Goal: Task Accomplishment & Management: Manage account settings

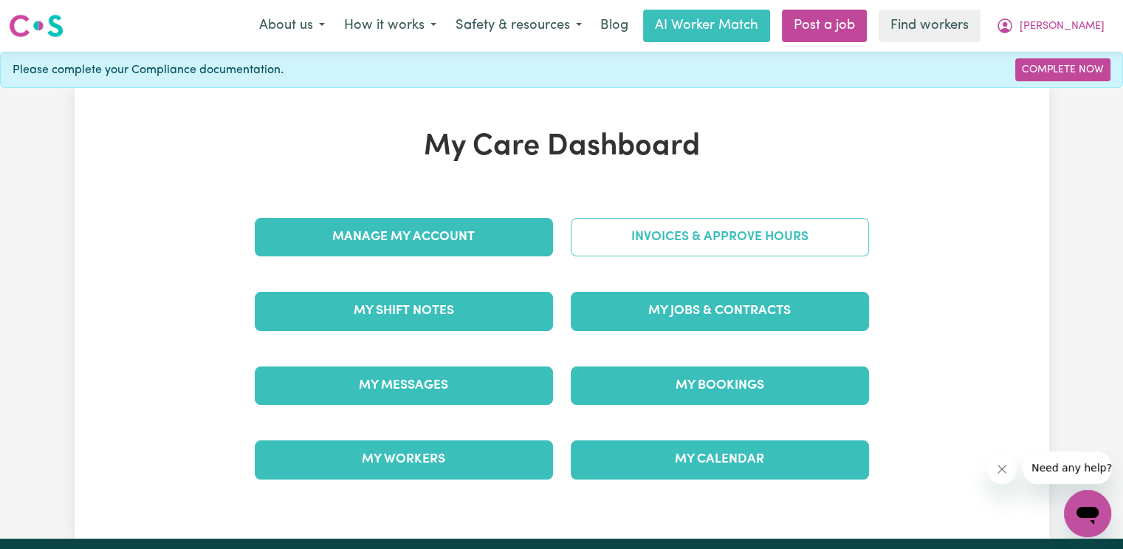
click at [670, 233] on link "Invoices & Approve Hours" at bounding box center [720, 237] width 298 height 38
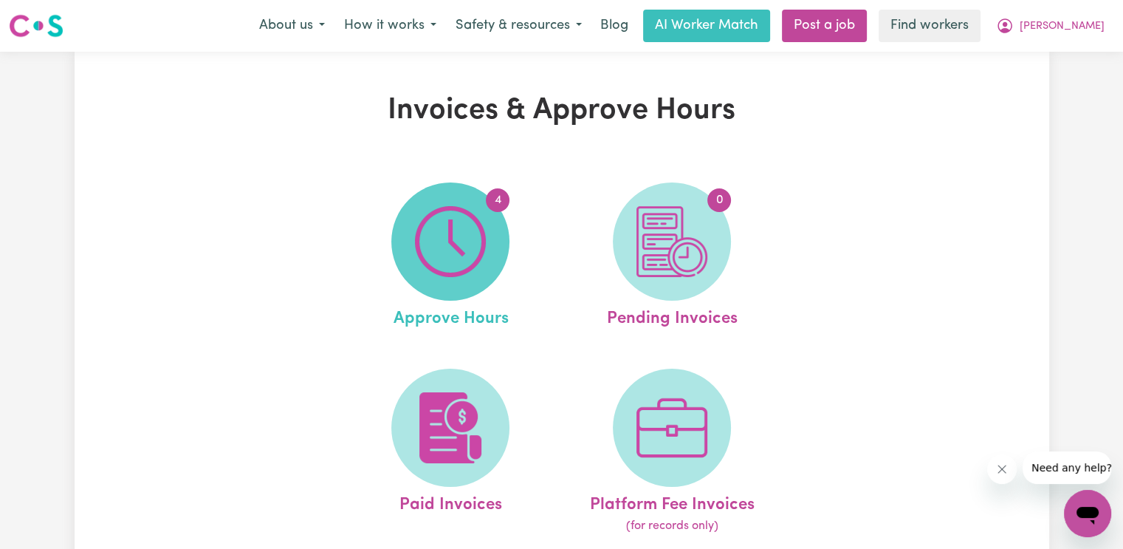
click at [470, 251] on img at bounding box center [450, 241] width 71 height 71
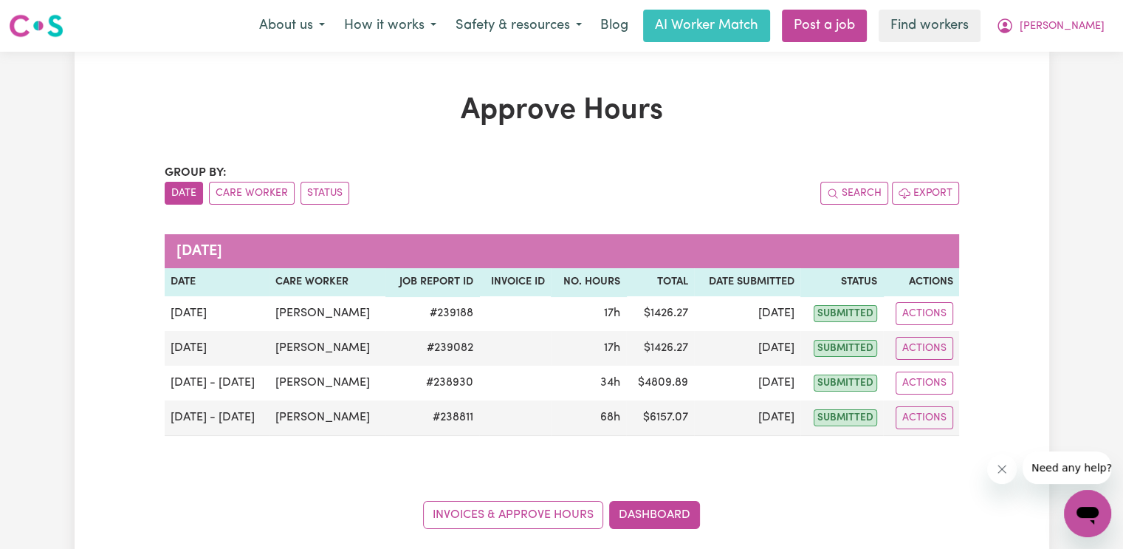
click at [685, 498] on div "Invoices & Approve Hours Dashboard" at bounding box center [562, 506] width 794 height 46
click at [658, 504] on link "Dashboard" at bounding box center [654, 515] width 91 height 28
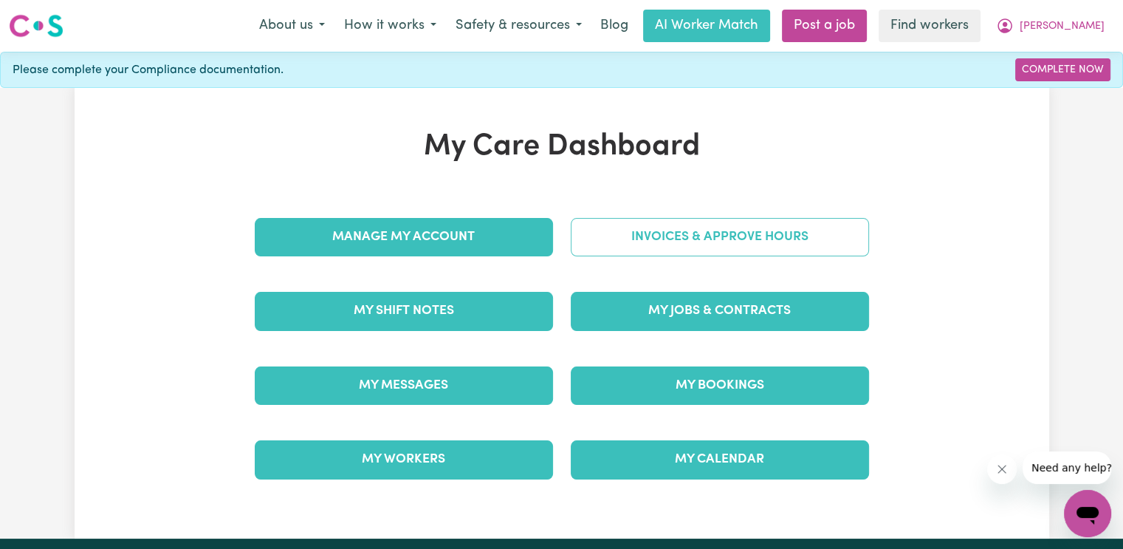
click at [664, 230] on link "Invoices & Approve Hours" at bounding box center [720, 237] width 298 height 38
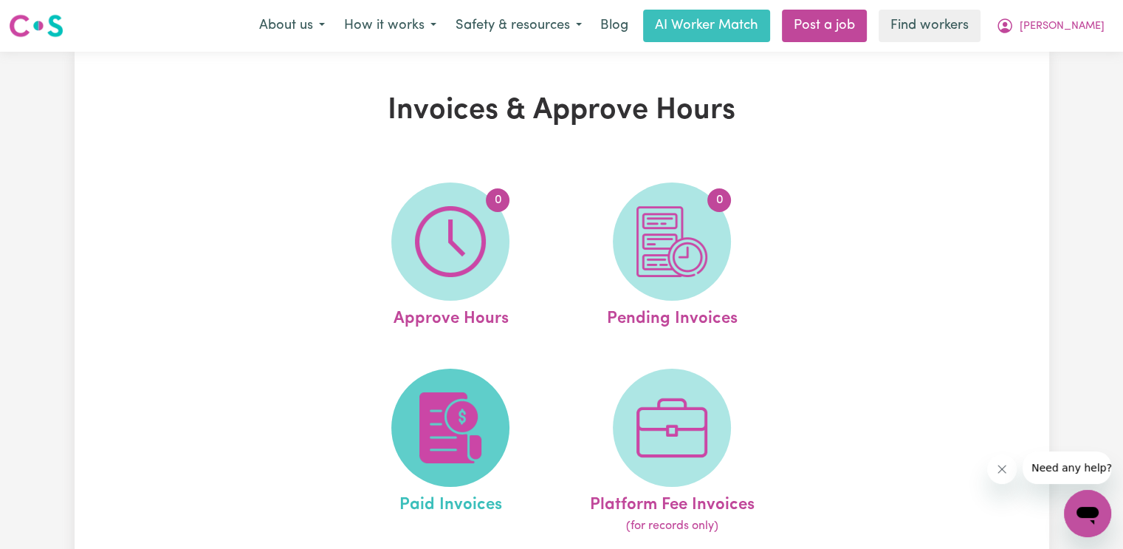
click at [493, 452] on span at bounding box center [450, 427] width 118 height 118
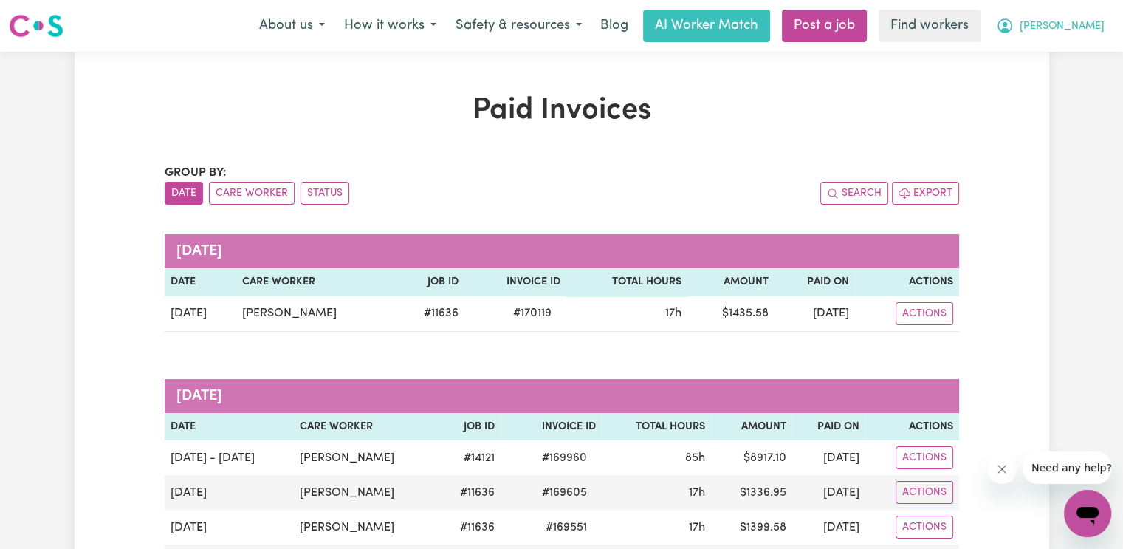
click at [1097, 27] on span "[PERSON_NAME]" at bounding box center [1062, 26] width 85 height 16
click at [1069, 58] on link "My Dashboard" at bounding box center [1055, 58] width 117 height 28
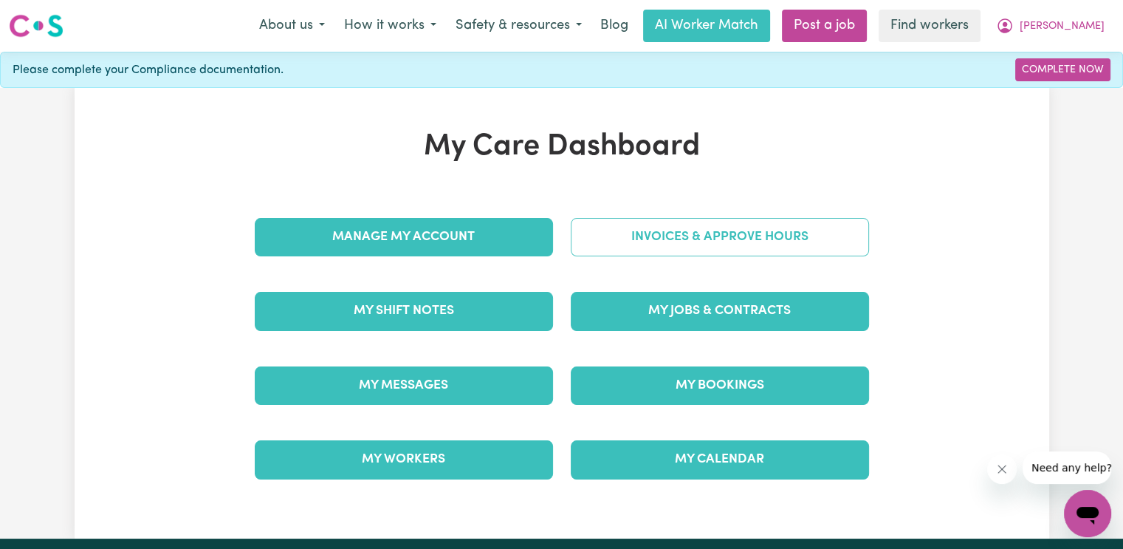
click at [703, 238] on link "Invoices & Approve Hours" at bounding box center [720, 237] width 298 height 38
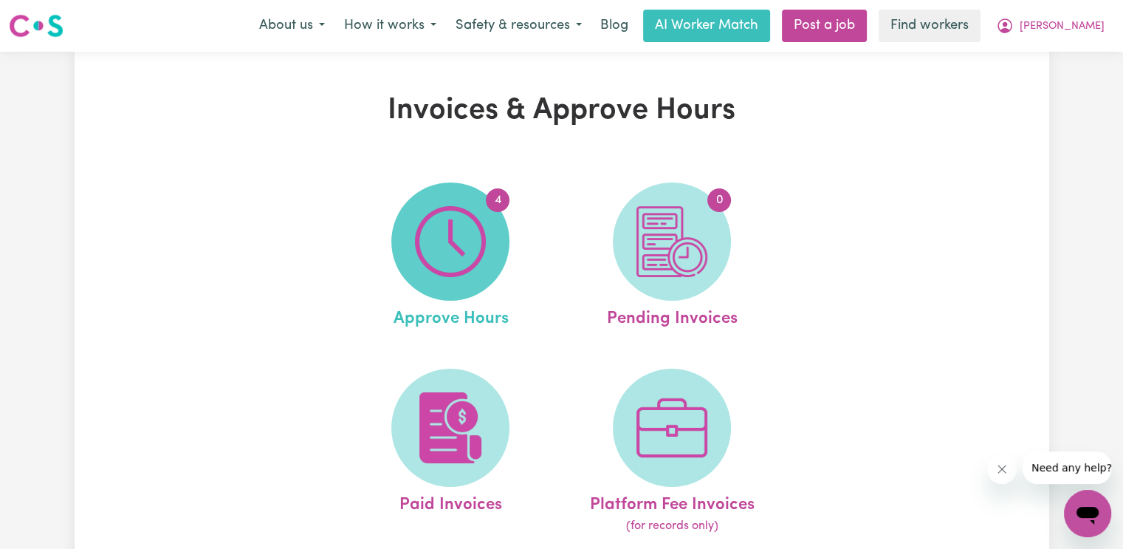
click at [499, 257] on span "4" at bounding box center [450, 241] width 118 height 118
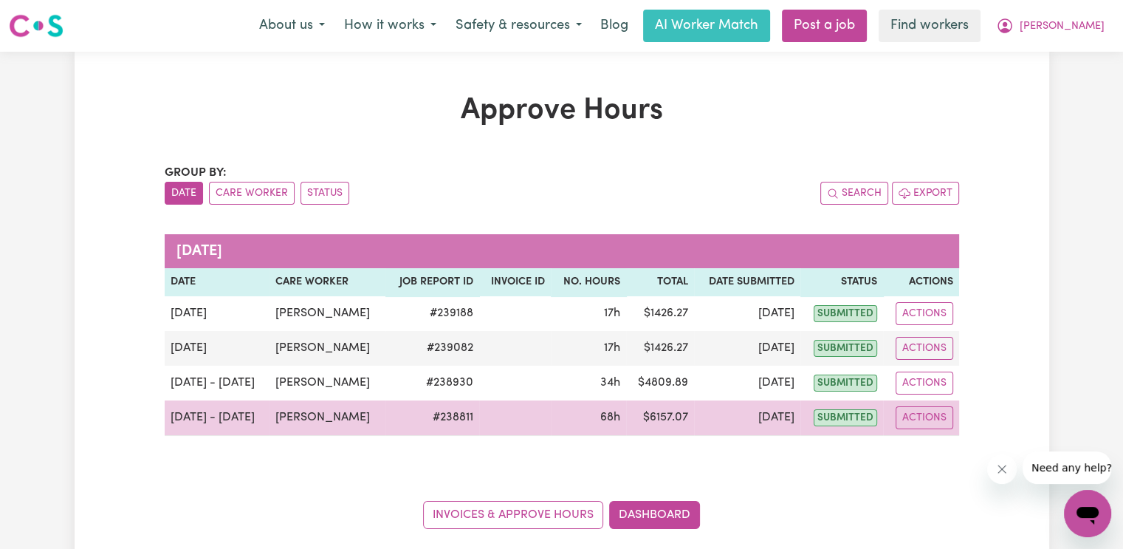
click at [907, 427] on td "Actions" at bounding box center [921, 417] width 76 height 35
click at [924, 425] on button "Actions" at bounding box center [925, 417] width 58 height 23
click at [923, 444] on link "View Job Report" at bounding box center [962, 451] width 126 height 30
select select "pm"
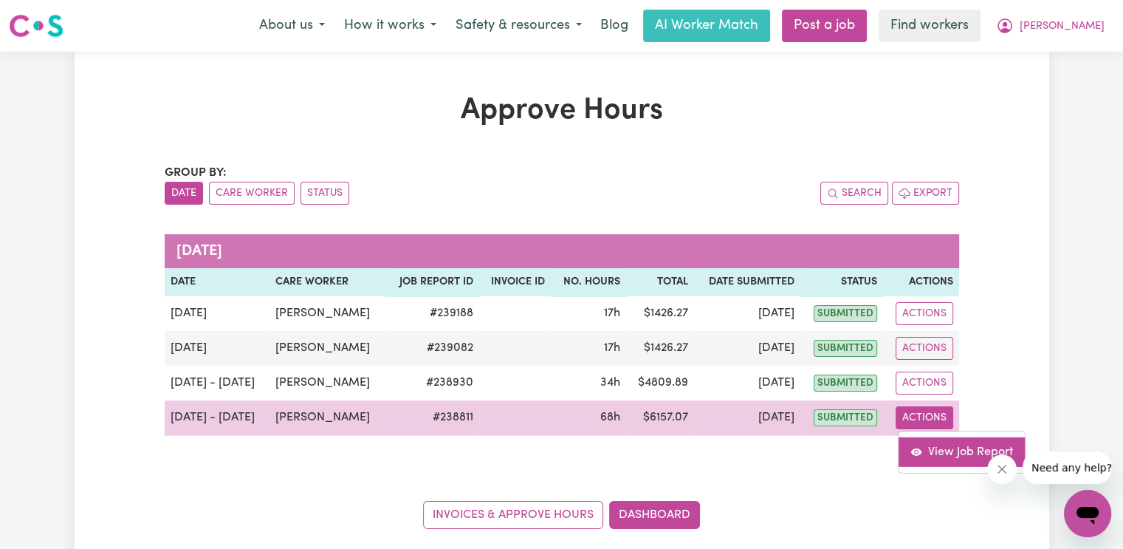
select select "pm"
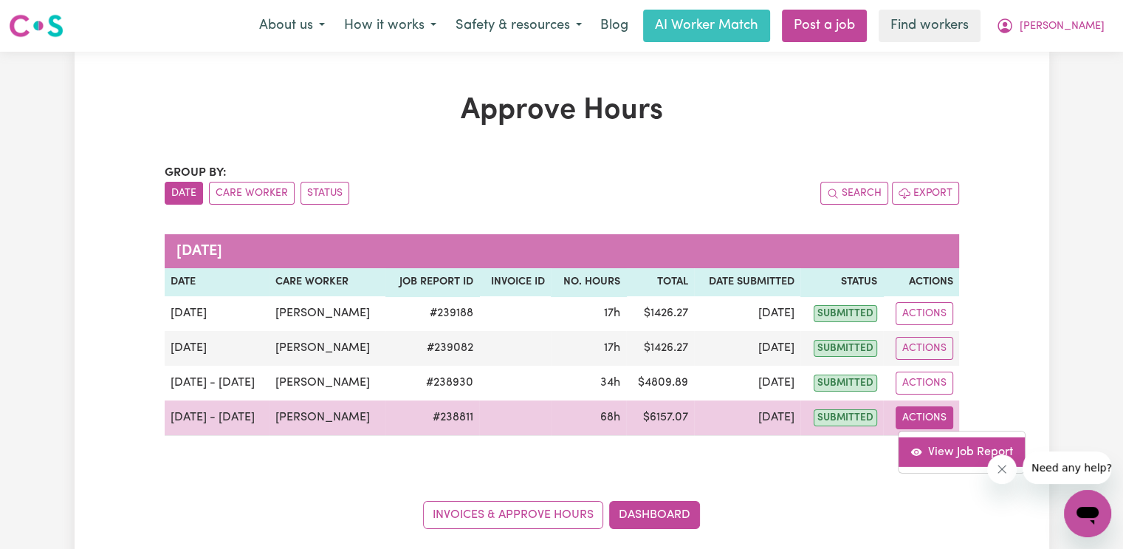
select select "pm"
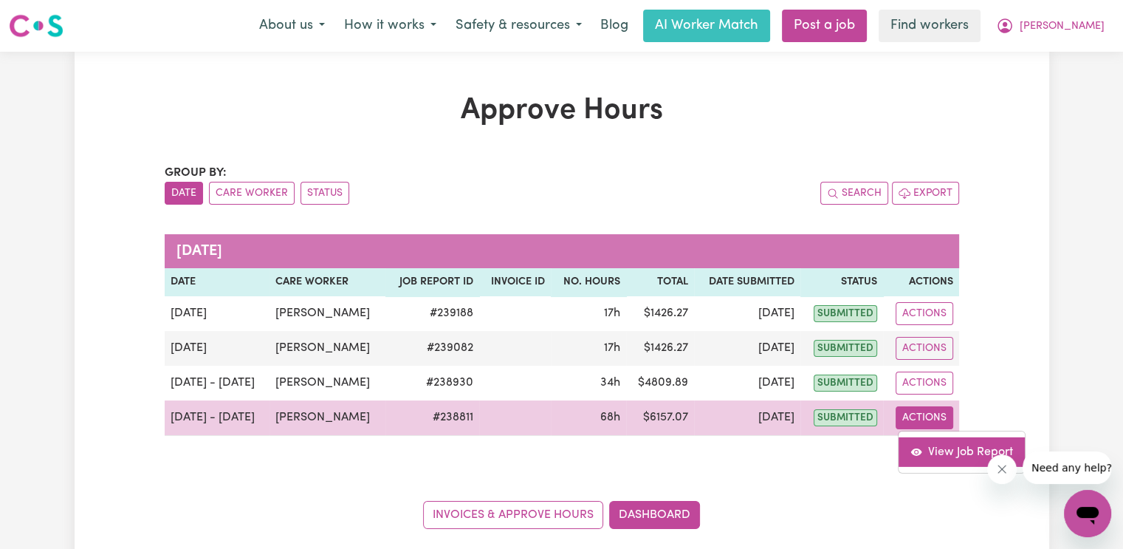
select select "pm"
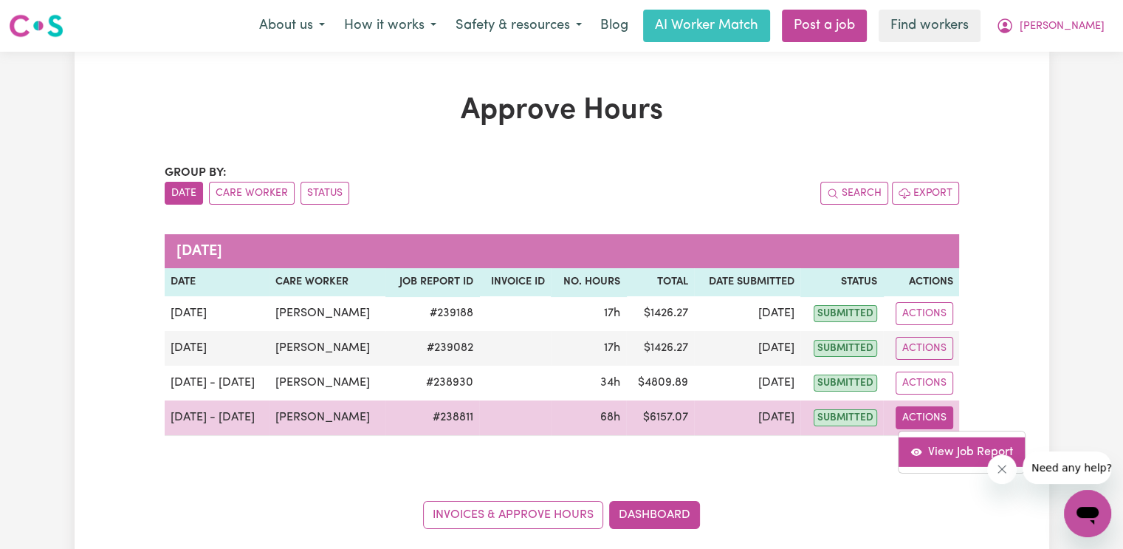
select select "pm"
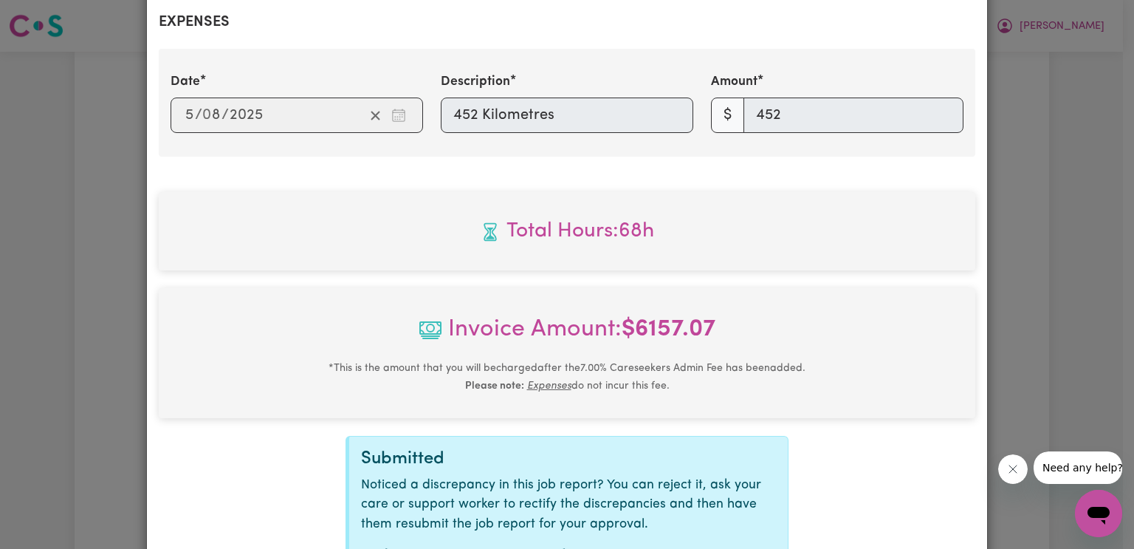
scroll to position [2685, 0]
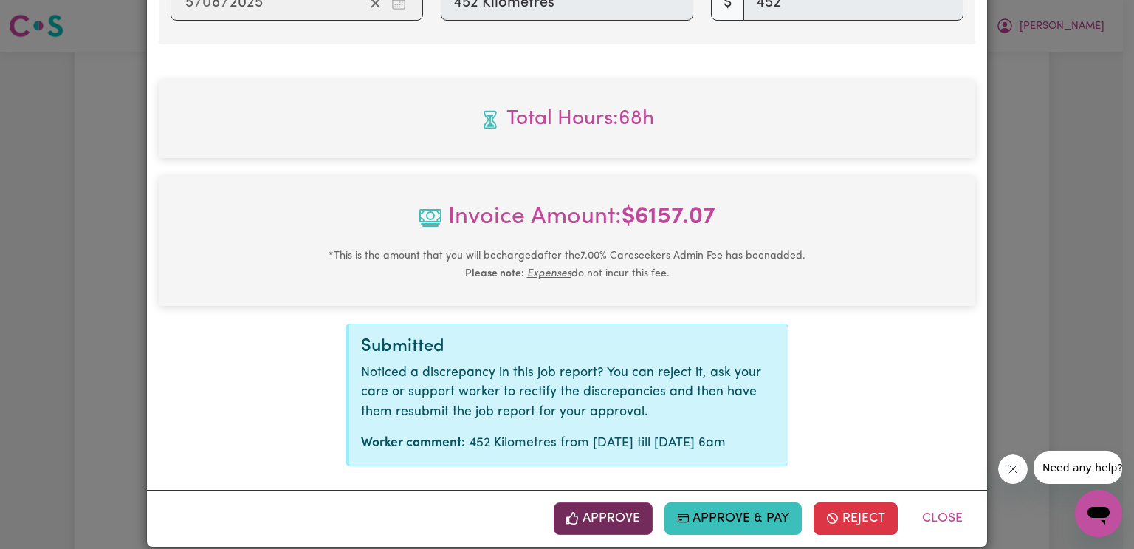
click at [622, 502] on button "Approve" at bounding box center [603, 518] width 99 height 32
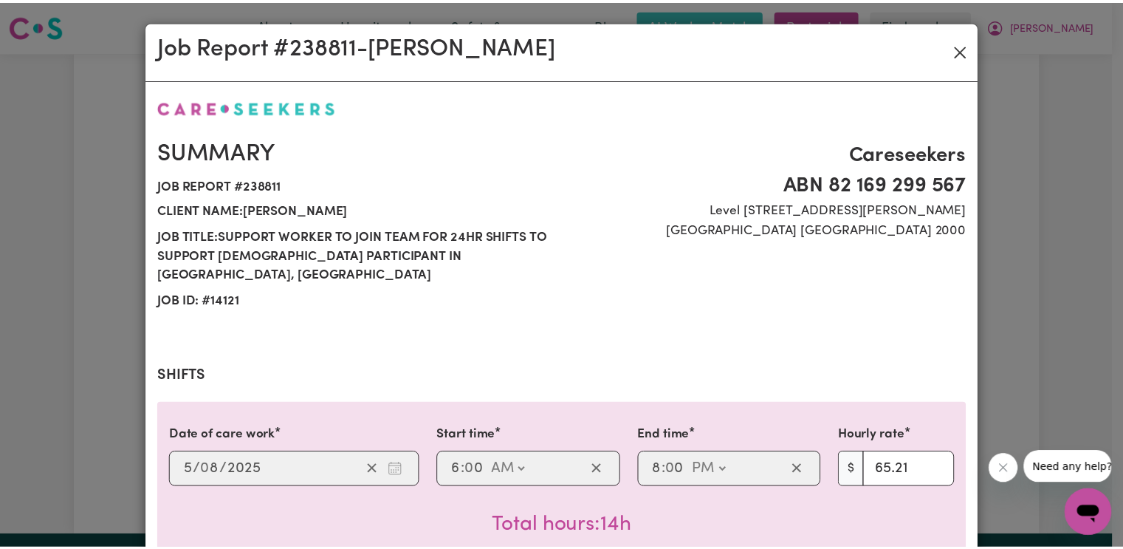
scroll to position [0, 0]
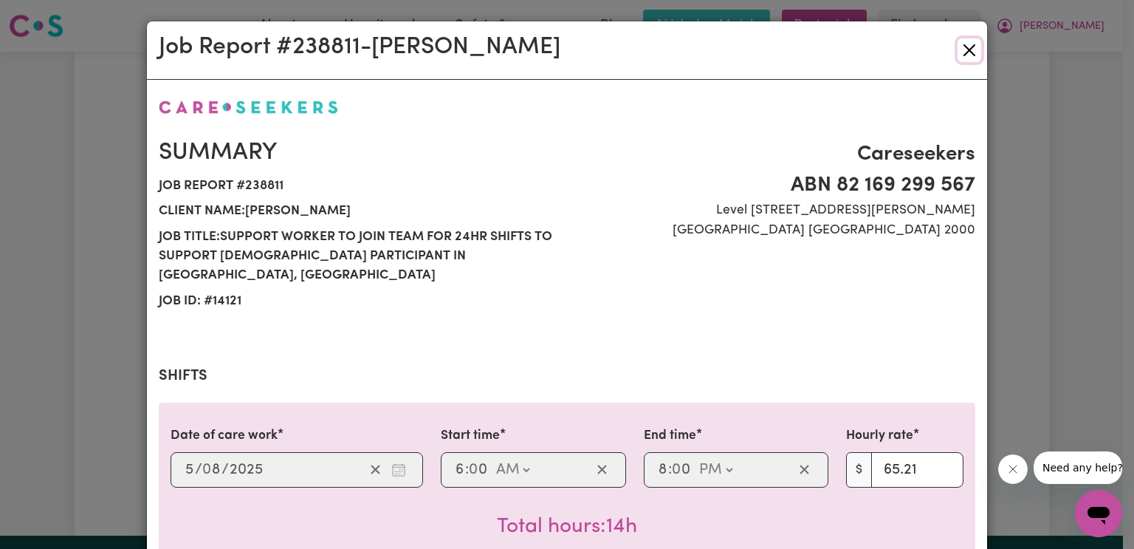
drag, startPoint x: 965, startPoint y: 43, endPoint x: 961, endPoint y: 49, distance: 7.6
click at [965, 43] on button "Close" at bounding box center [970, 50] width 24 height 24
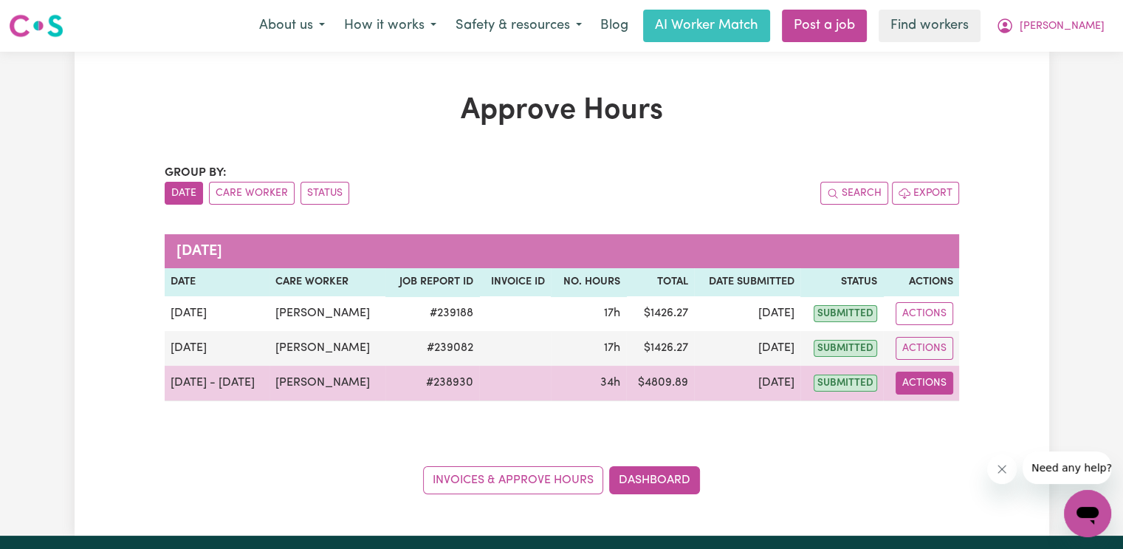
click at [904, 387] on button "Actions" at bounding box center [925, 382] width 58 height 23
click at [927, 423] on link "View Job Report" at bounding box center [962, 417] width 126 height 30
select select "pm"
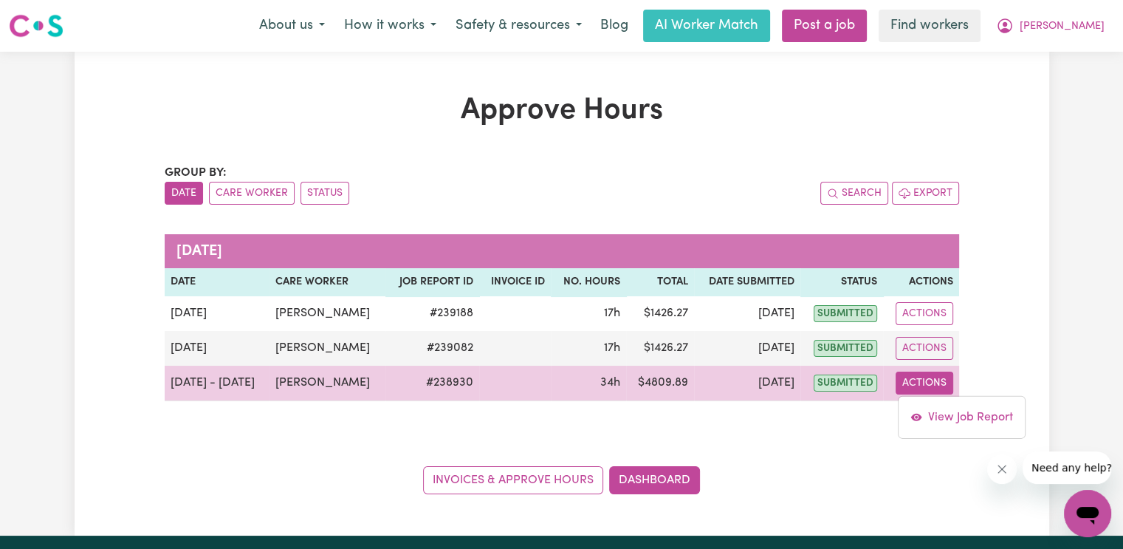
select select "pm"
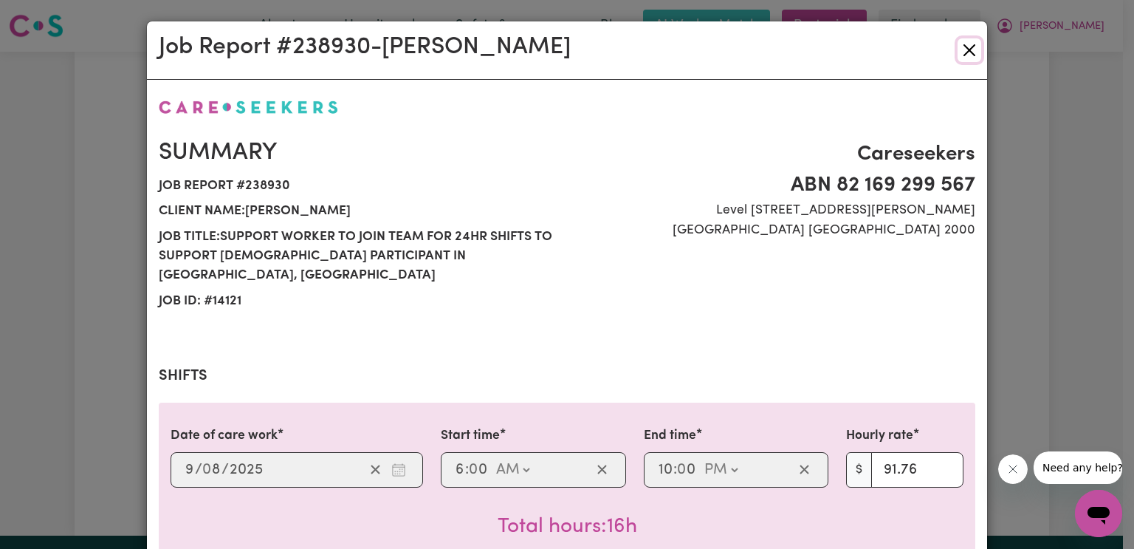
click at [963, 49] on button "Close" at bounding box center [970, 50] width 24 height 24
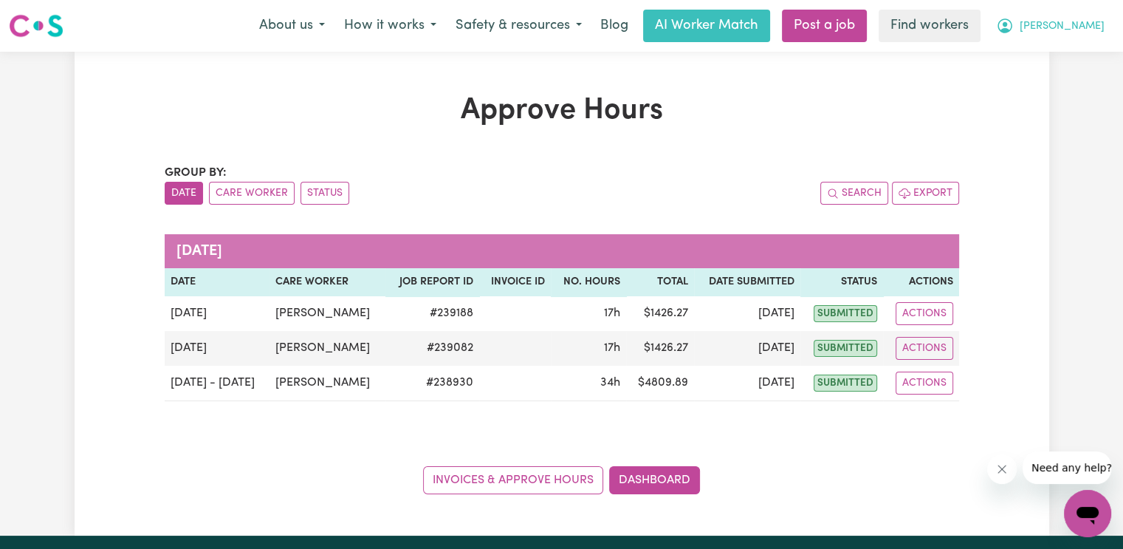
drag, startPoint x: 1090, startPoint y: 32, endPoint x: 1084, endPoint y: 38, distance: 8.4
click at [1090, 32] on span "[PERSON_NAME]" at bounding box center [1062, 26] width 85 height 16
click at [1068, 72] on link "Logout" at bounding box center [1055, 85] width 117 height 28
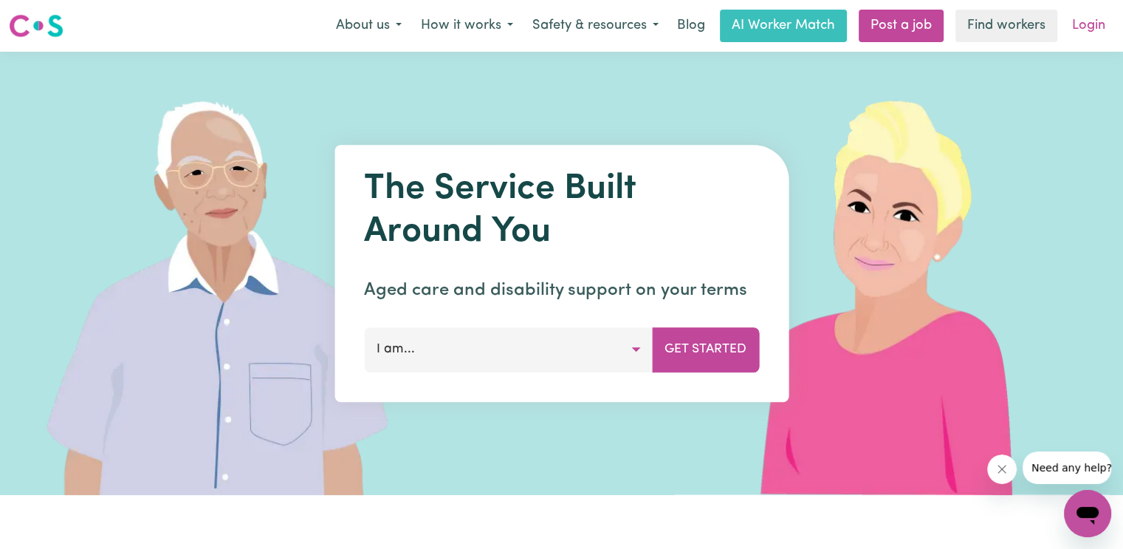
click at [1088, 30] on link "Login" at bounding box center [1088, 26] width 51 height 32
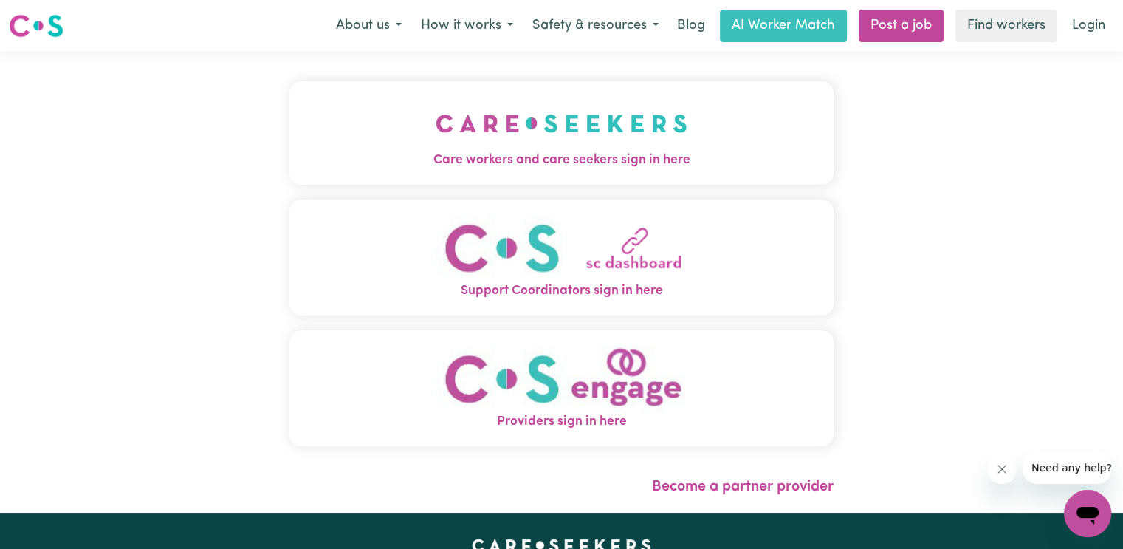
click at [329, 156] on span "Care workers and care seekers sign in here" at bounding box center [561, 160] width 544 height 19
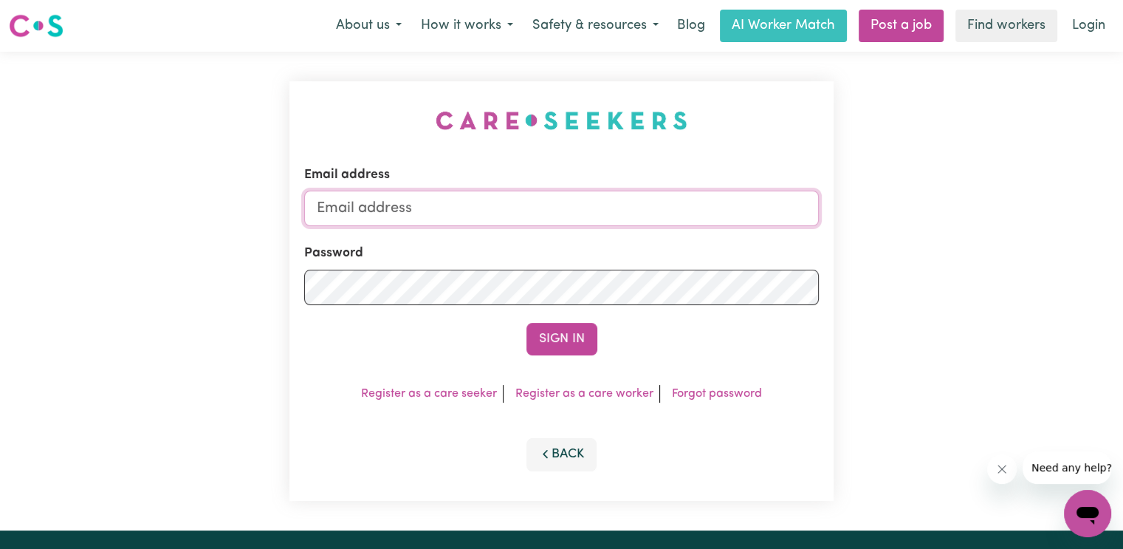
click at [374, 213] on input "Email address" at bounding box center [561, 207] width 515 height 35
type input "[EMAIL_ADDRESS][DOMAIN_NAME]"
click at [526, 323] on button "Sign In" at bounding box center [561, 339] width 71 height 32
